Goal: Task Accomplishment & Management: Use online tool/utility

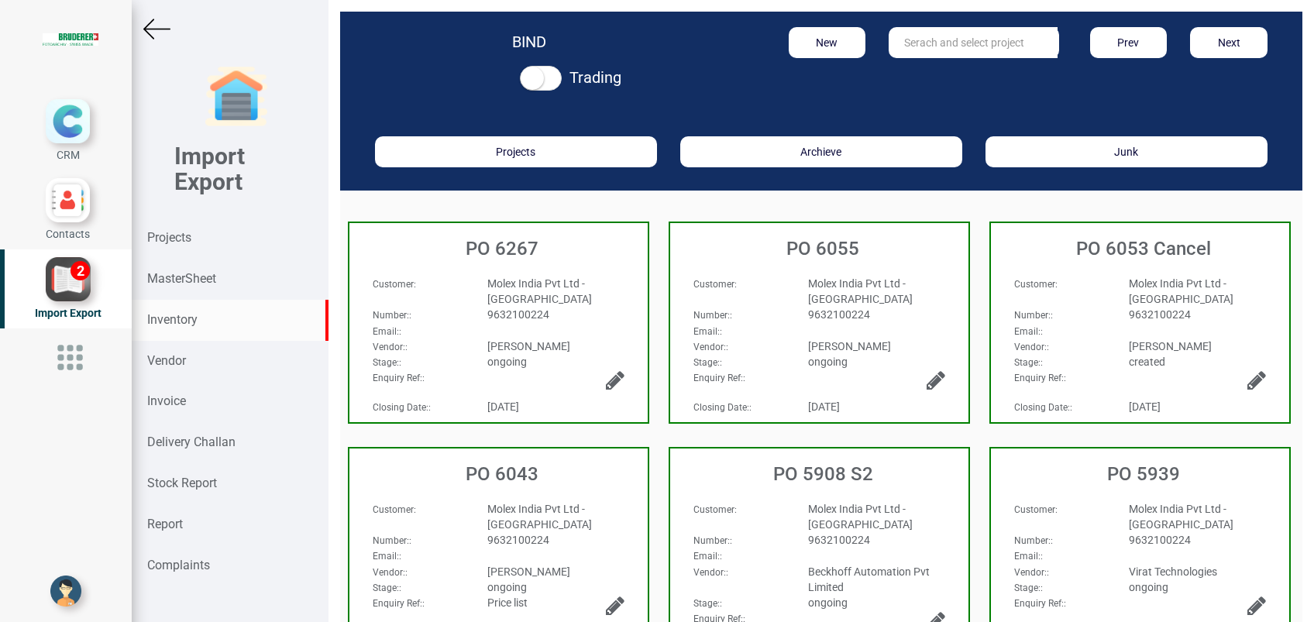
click at [179, 316] on strong "Inventory" at bounding box center [172, 319] width 50 height 15
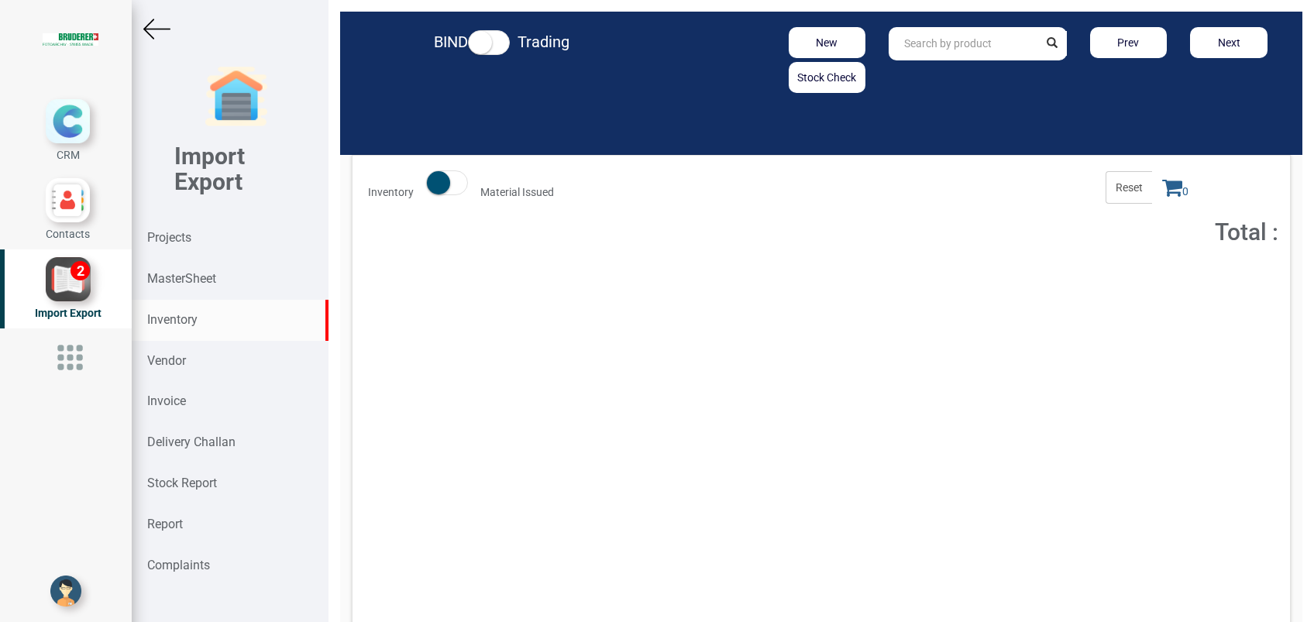
click at [908, 41] on input "text" at bounding box center [962, 43] width 149 height 33
click at [921, 81] on link "94.6020 .316 .0" at bounding box center [950, 77] width 122 height 20
type input "94.6020.316.0"
click at [994, 285] on div "Total : 218,553.39" at bounding box center [1041, 280] width 147 height 15
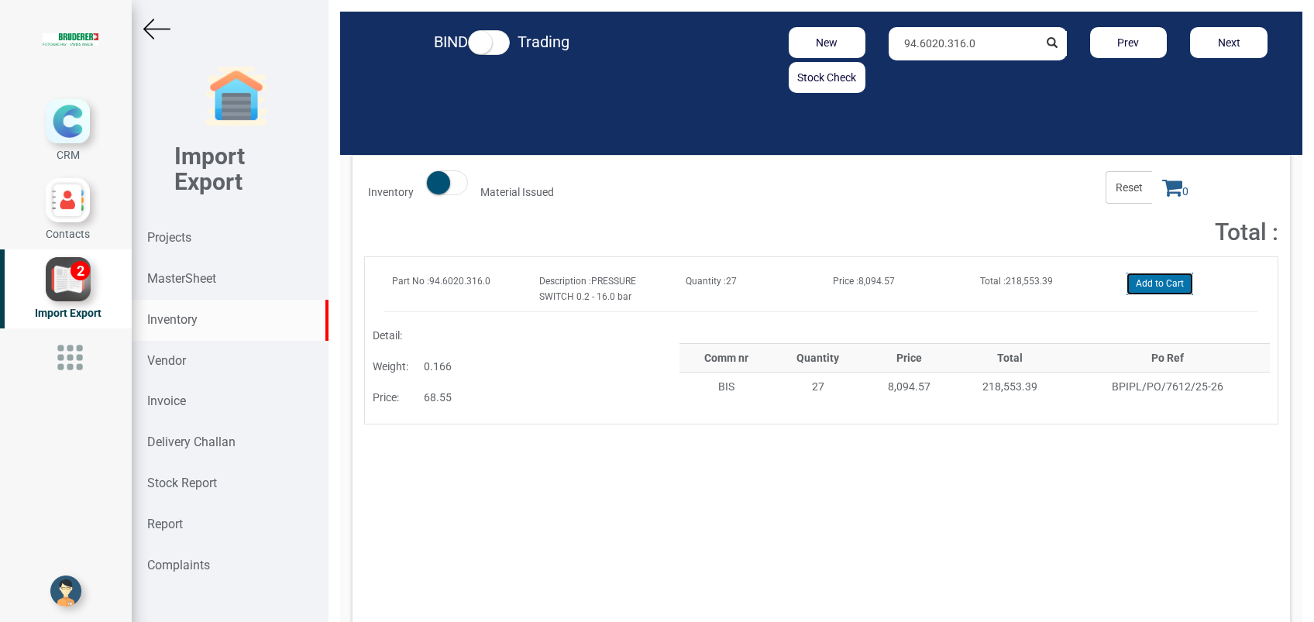
click at [1162, 285] on button "Add to Cart" at bounding box center [1159, 284] width 67 height 22
click at [1162, 185] on icon at bounding box center [1172, 188] width 20 height 22
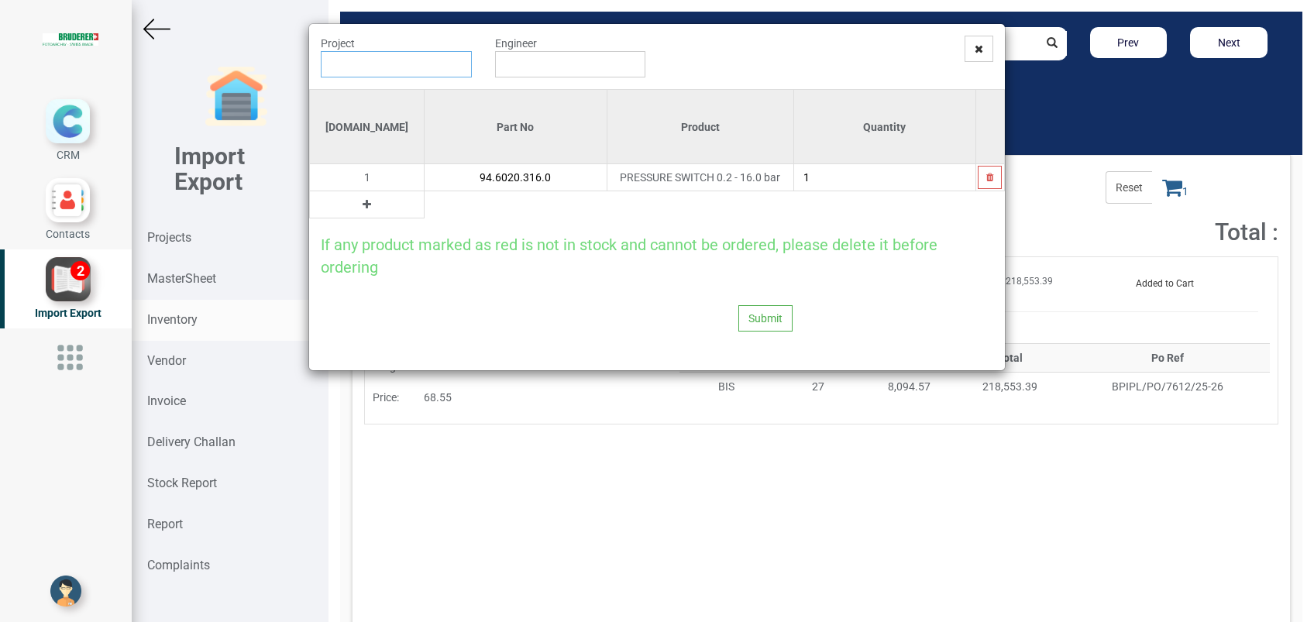
click at [409, 70] on input "text" at bounding box center [396, 64] width 151 height 26
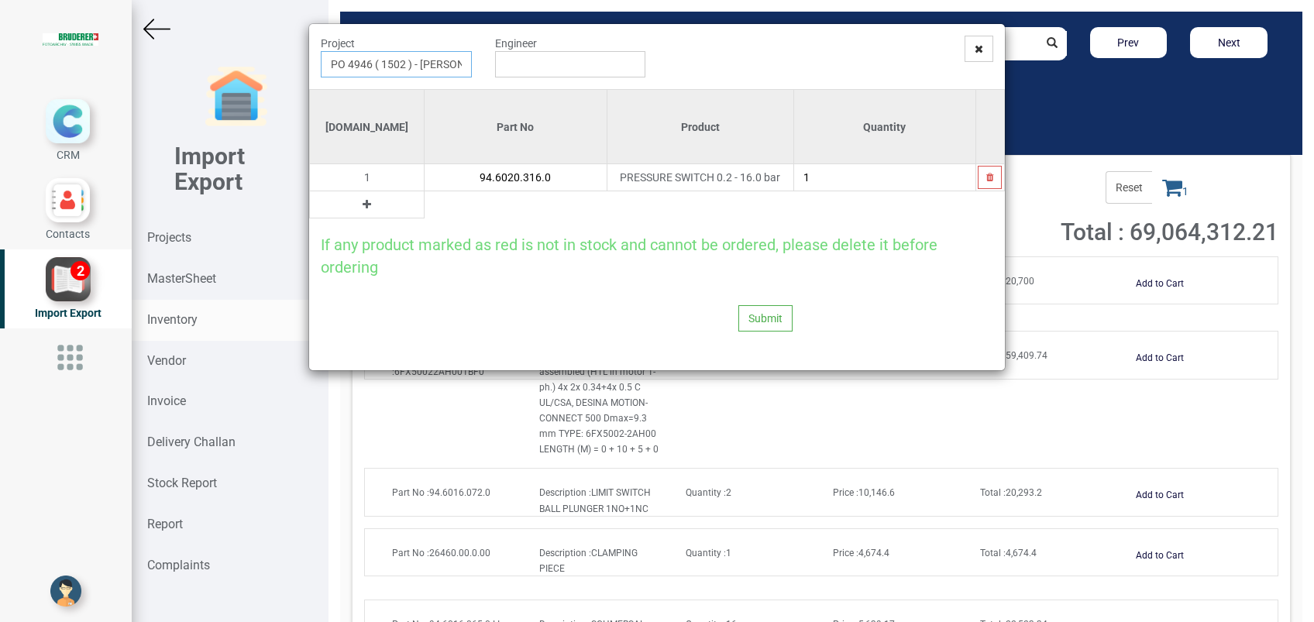
type input "PO 4946 ( 1502 ) - BRUDERER AG"
click at [525, 60] on input "text" at bounding box center [570, 64] width 151 height 26
click at [541, 95] on link "G opinath Anandan" at bounding box center [557, 94] width 122 height 20
type input "Gopinath Anandan"
click at [778, 318] on button "Submit" at bounding box center [765, 318] width 54 height 26
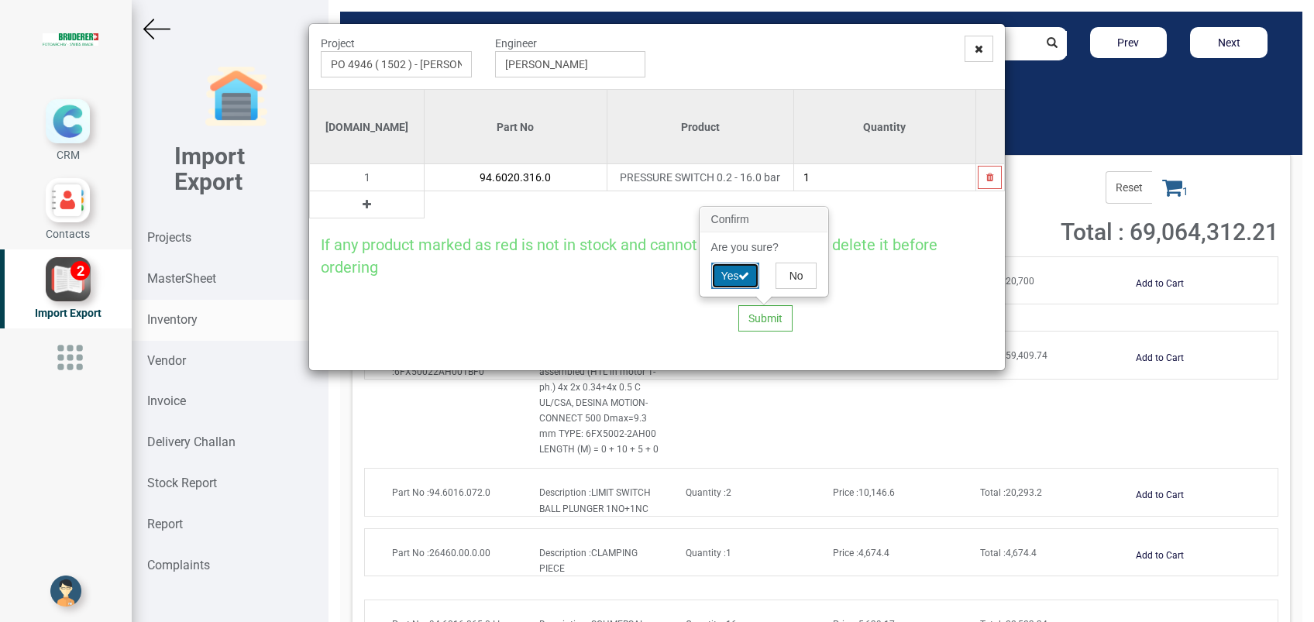
click at [742, 276] on icon at bounding box center [743, 275] width 11 height 11
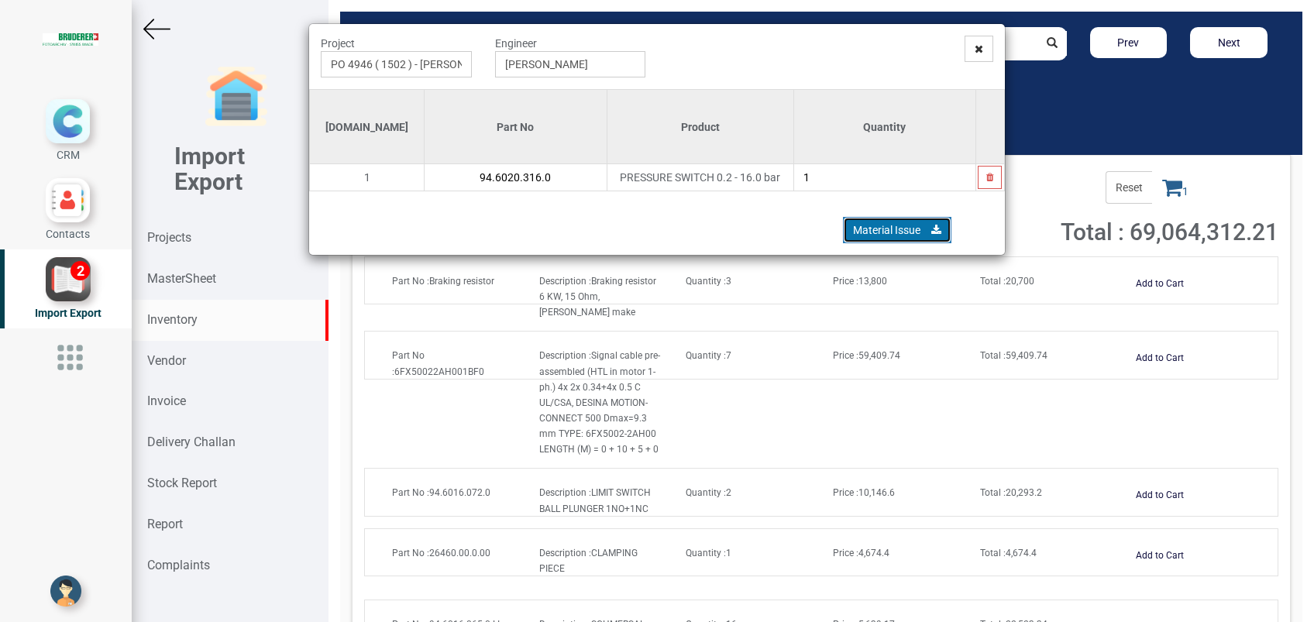
click at [875, 223] on link "Material Issue" at bounding box center [897, 230] width 108 height 26
click at [976, 43] on icon at bounding box center [978, 48] width 9 height 11
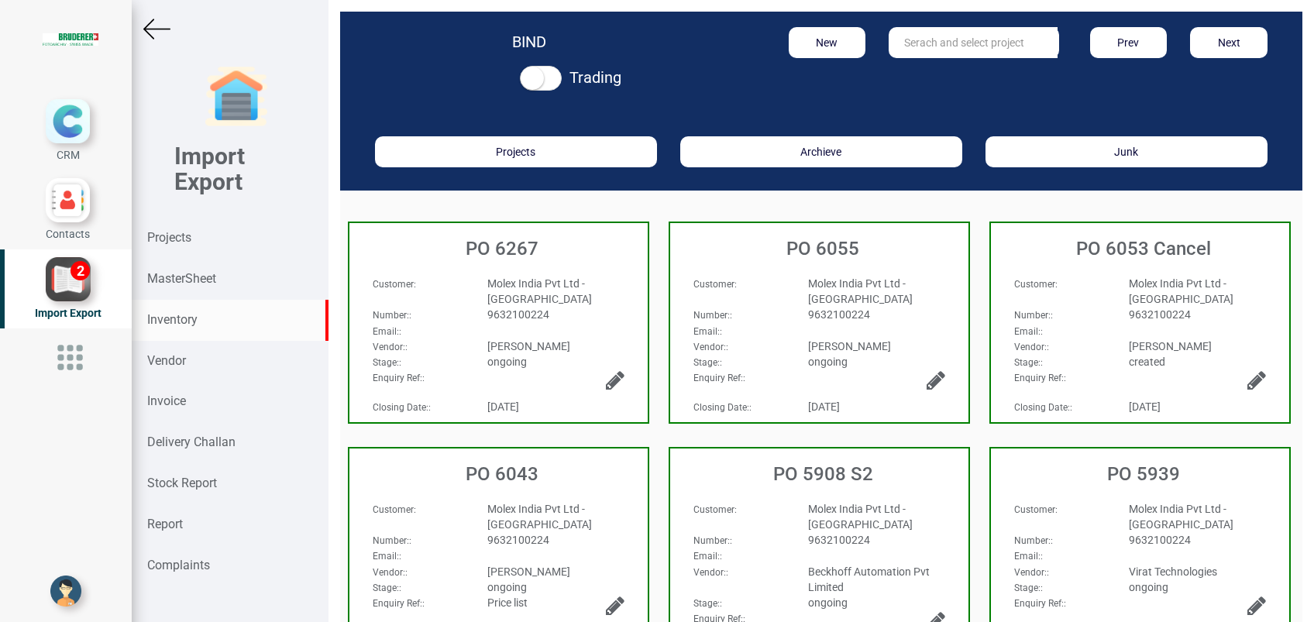
drag, startPoint x: 177, startPoint y: 320, endPoint x: 248, endPoint y: 335, distance: 72.8
click at [177, 320] on strong "Inventory" at bounding box center [172, 319] width 50 height 15
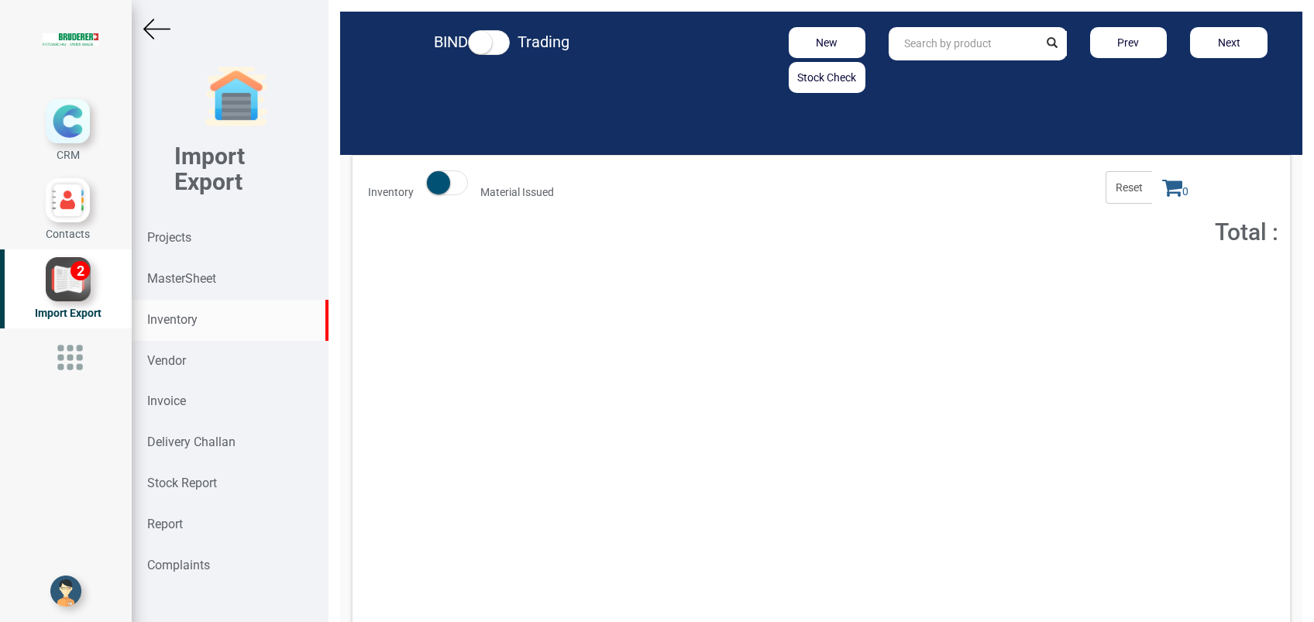
click at [977, 43] on input "text" at bounding box center [962, 43] width 149 height 33
paste input "3UG4581-1AW30"
click at [977, 74] on link "3UG4581-1AW3 1" at bounding box center [950, 77] width 122 height 20
type input "3UG4581-1AW31"
